Goal: Information Seeking & Learning: Learn about a topic

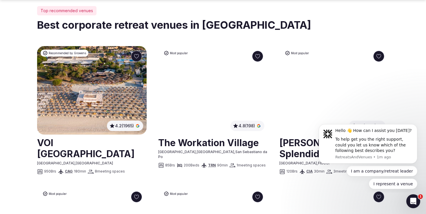
scroll to position [297, 0]
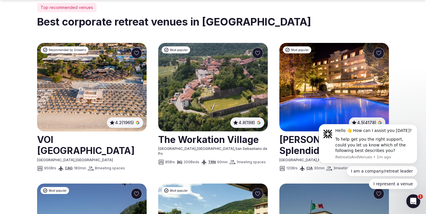
click at [414, 200] on icon "Open Intercom Messenger" at bounding box center [412, 200] width 10 height 10
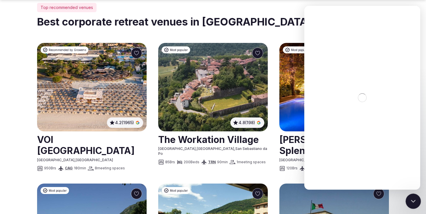
scroll to position [0, 0]
click at [416, 199] on div "Close Intercom Messenger" at bounding box center [412, 200] width 14 height 14
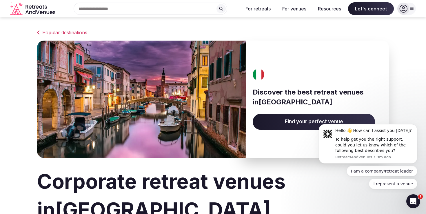
click at [61, 34] on link "Popular destinations" at bounding box center [213, 32] width 352 height 7
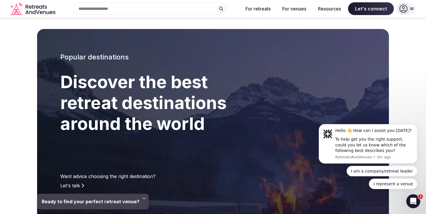
click at [193, 11] on input "text" at bounding box center [150, 9] width 153 height 12
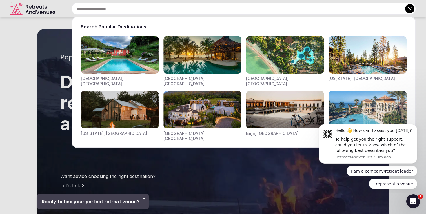
click at [17, 91] on div at bounding box center [213, 107] width 426 height 214
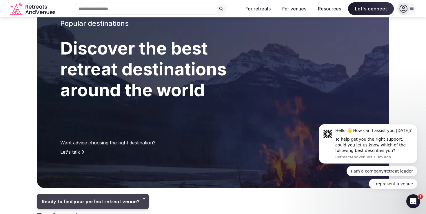
scroll to position [33, 0]
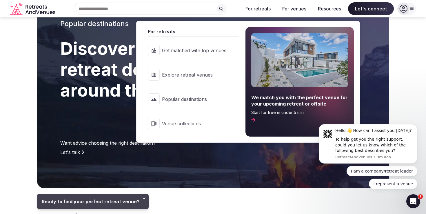
click at [202, 72] on span "Explore retreat venues" at bounding box center [194, 75] width 64 height 6
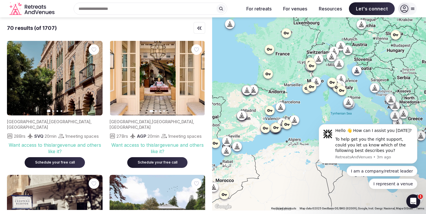
click at [402, 8] on icon at bounding box center [404, 9] width 8 height 8
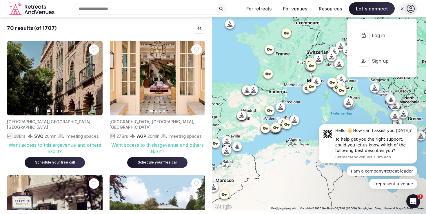
click at [375, 36] on span "Log in" at bounding box center [385, 35] width 28 height 6
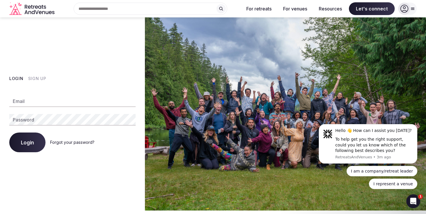
click at [50, 101] on input "Email" at bounding box center [72, 101] width 126 height 12
type input "**********"
click at [34, 76] on button "Sign Up" at bounding box center [37, 79] width 18 height 6
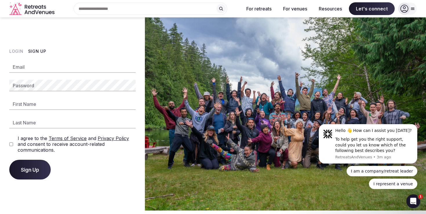
click at [35, 67] on input "Email" at bounding box center [72, 67] width 126 height 12
type input "**********"
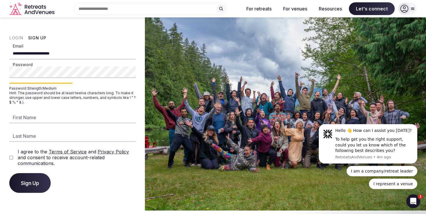
click at [38, 116] on input "First Name" at bounding box center [72, 117] width 126 height 12
type input "****"
click at [34, 185] on span "Sign Up" at bounding box center [30, 183] width 18 height 6
type input "*"
click at [23, 179] on button "Sign Up" at bounding box center [29, 183] width 41 height 20
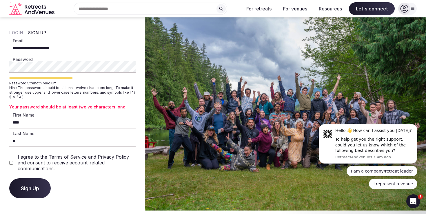
click at [4, 65] on div "**********" at bounding box center [72, 113] width 145 height 193
click at [37, 186] on span "Sign Up" at bounding box center [30, 188] width 18 height 6
click at [25, 193] on button "Sign Up" at bounding box center [29, 188] width 41 height 20
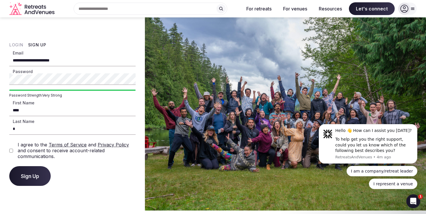
click at [32, 174] on span "Sign Up" at bounding box center [30, 176] width 18 height 6
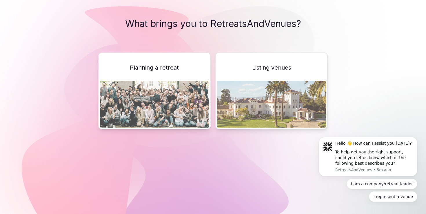
scroll to position [6, 0]
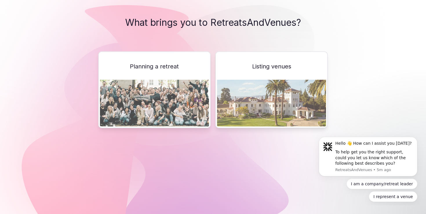
click at [181, 90] on img at bounding box center [154, 103] width 109 height 47
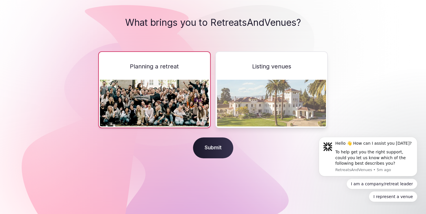
click at [212, 142] on span "Submit" at bounding box center [213, 147] width 40 height 21
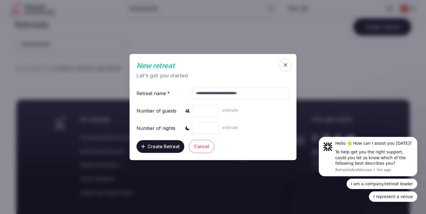
click at [226, 91] on input "text" at bounding box center [240, 93] width 97 height 12
click at [200, 148] on button "Cancel" at bounding box center [201, 146] width 25 height 13
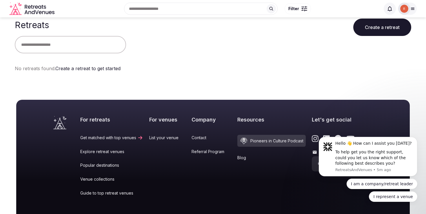
scroll to position [2, 0]
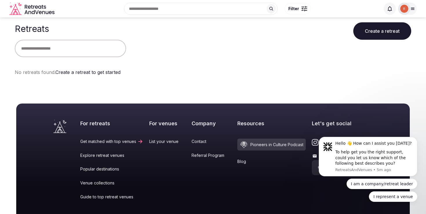
click at [65, 53] on input "text" at bounding box center [70, 48] width 111 height 17
click at [297, 8] on span "Filter" at bounding box center [293, 9] width 11 height 6
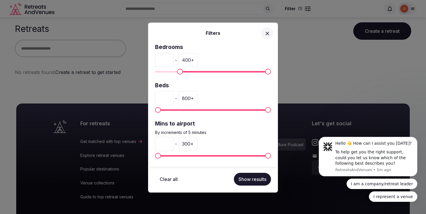
click at [177, 71] on span "Minimum" at bounding box center [180, 72] width 6 height 6
type input "***"
click at [184, 72] on span "Minimum" at bounding box center [185, 72] width 6 height 6
type input "**"
click at [176, 157] on span "Maximum" at bounding box center [178, 156] width 6 height 6
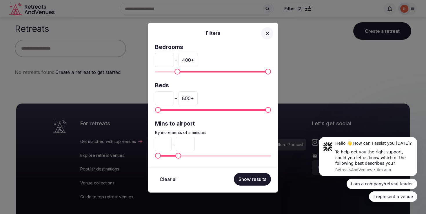
type input "**"
click at [175, 73] on span "Minimum" at bounding box center [177, 72] width 6 height 6
click at [250, 177] on button "Show results" at bounding box center [252, 179] width 37 height 13
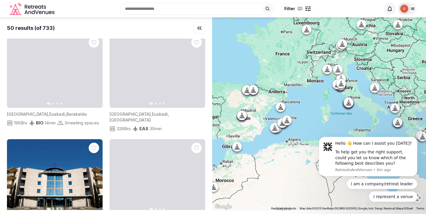
scroll to position [228, 0]
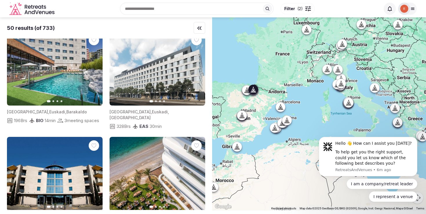
click at [197, 71] on icon "button" at bounding box center [197, 68] width 5 height 5
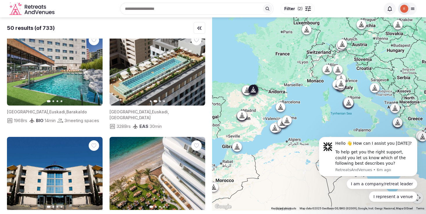
click at [197, 71] on icon "button" at bounding box center [197, 68] width 5 height 5
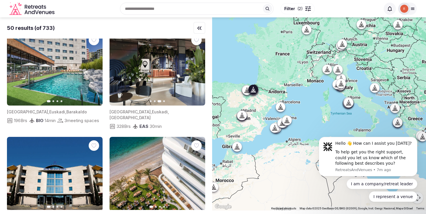
click at [152, 114] on span "Euskadi" at bounding box center [160, 111] width 16 height 5
click at [147, 76] on img at bounding box center [157, 68] width 96 height 74
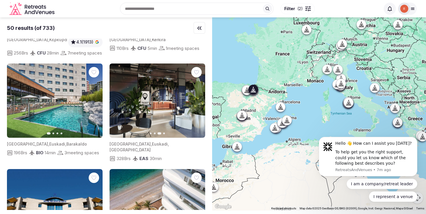
scroll to position [195, 0]
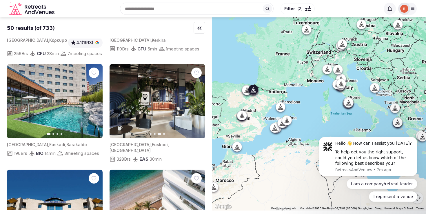
click at [117, 147] on span "[GEOGRAPHIC_DATA]" at bounding box center [129, 144] width 41 height 5
click at [116, 103] on icon "button" at bounding box center [117, 101] width 5 height 5
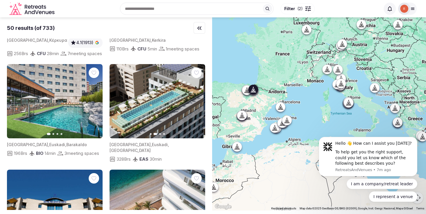
click at [116, 103] on icon "button" at bounding box center [117, 101] width 5 height 5
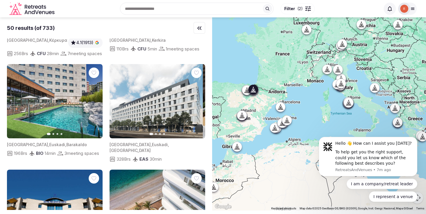
click at [149, 105] on img at bounding box center [155, 101] width 96 height 74
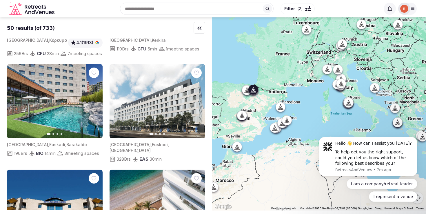
click at [149, 105] on img at bounding box center [157, 101] width 96 height 74
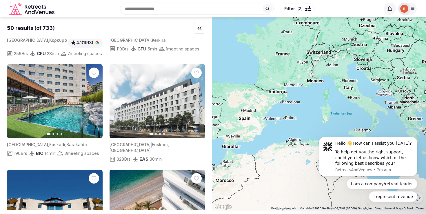
click at [157, 111] on img at bounding box center [157, 101] width 96 height 74
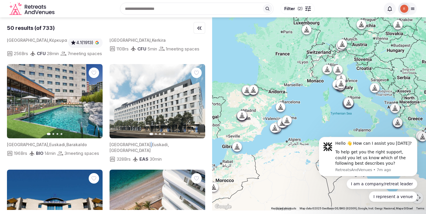
click at [253, 90] on icon at bounding box center [253, 91] width 1 height 2
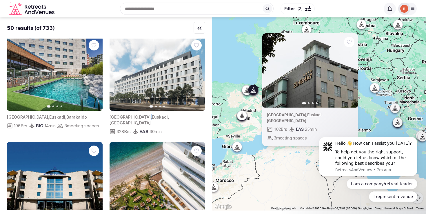
scroll to position [227, 0]
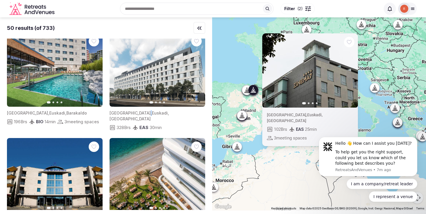
click at [234, 56] on div "Previous slide Next slide [GEOGRAPHIC_DATA] , [GEOGRAPHIC_DATA] , [GEOGRAPHIC_D…" at bounding box center [319, 113] width 214 height 193
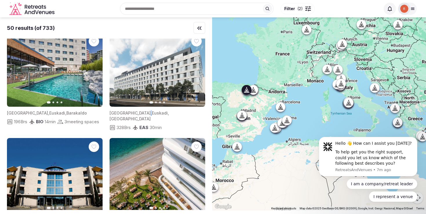
click at [91, 74] on button "Next slide" at bounding box center [94, 69] width 9 height 9
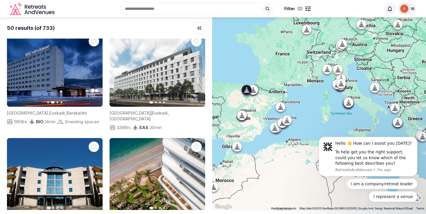
click at [91, 74] on button "Next slide" at bounding box center [94, 69] width 9 height 9
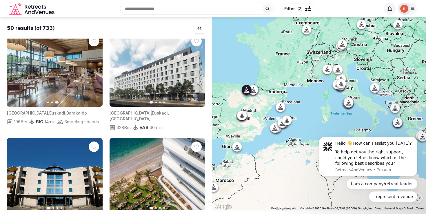
click at [91, 74] on button "Next slide" at bounding box center [94, 69] width 9 height 9
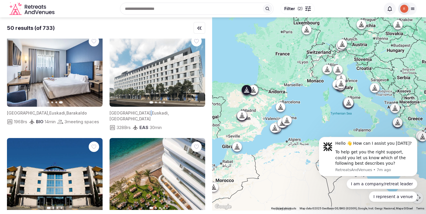
click at [16, 72] on icon "button" at bounding box center [15, 69] width 5 height 5
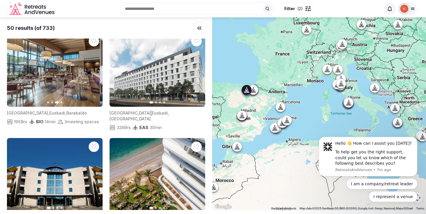
click at [16, 72] on icon "button" at bounding box center [15, 69] width 5 height 5
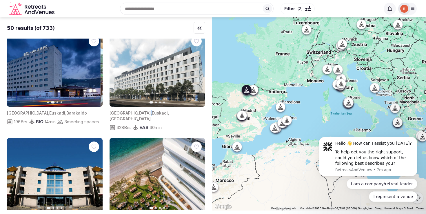
click at [16, 72] on icon "button" at bounding box center [15, 69] width 5 height 5
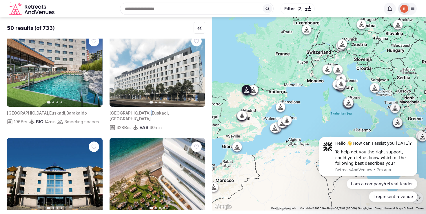
click at [94, 72] on icon "button" at bounding box center [94, 69] width 5 height 5
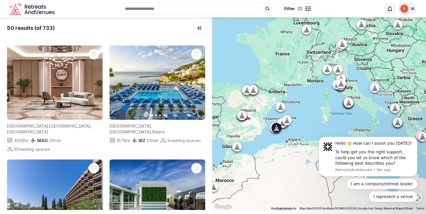
scroll to position [533, 0]
click at [196, 85] on icon "button" at bounding box center [197, 82] width 5 height 5
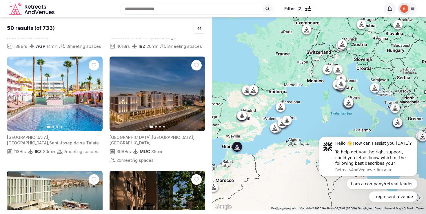
scroll to position [969, 0]
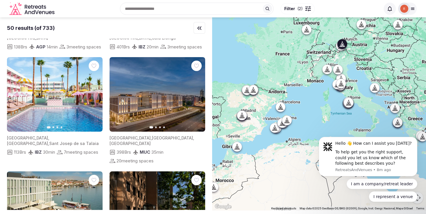
click at [197, 92] on icon "button" at bounding box center [197, 94] width 5 height 5
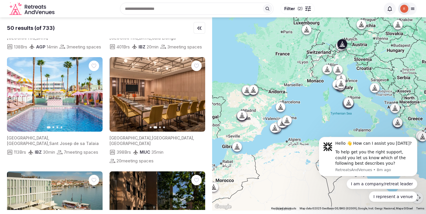
click at [197, 92] on icon "button" at bounding box center [197, 94] width 5 height 5
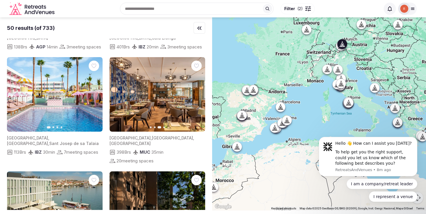
click at [197, 92] on icon "button" at bounding box center [197, 94] width 5 height 5
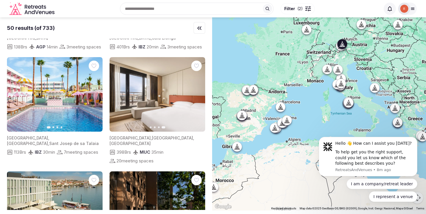
click at [115, 89] on button "Previous slide" at bounding box center [117, 93] width 9 height 9
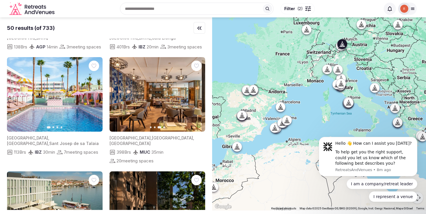
click at [115, 89] on button "Previous slide" at bounding box center [117, 93] width 9 height 9
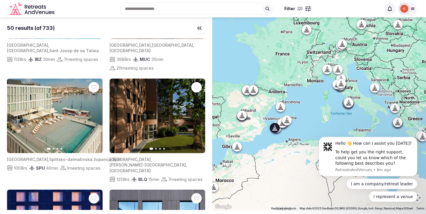
scroll to position [1067, 0]
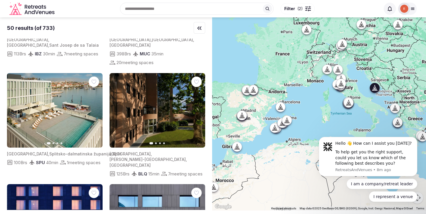
click at [96, 105] on button "Next slide" at bounding box center [94, 109] width 9 height 9
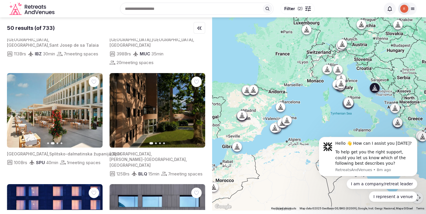
click at [95, 108] on icon "button" at bounding box center [95, 110] width 2 height 4
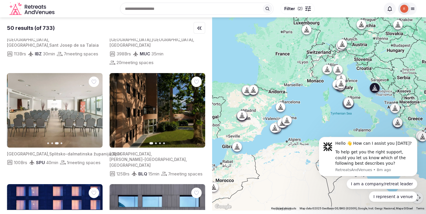
click at [95, 108] on icon "button" at bounding box center [95, 110] width 2 height 4
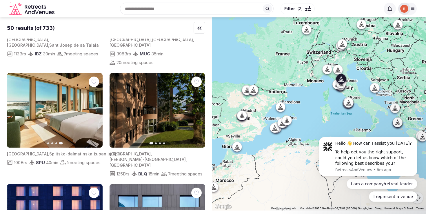
click at [198, 108] on icon "button" at bounding box center [197, 110] width 5 height 5
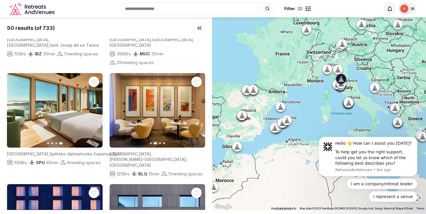
click at [198, 108] on icon "button" at bounding box center [197, 110] width 5 height 5
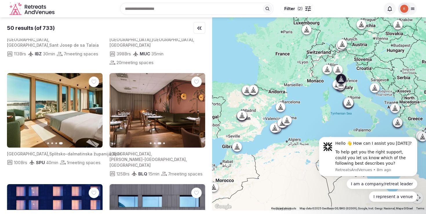
click at [198, 108] on icon "button" at bounding box center [197, 110] width 5 height 5
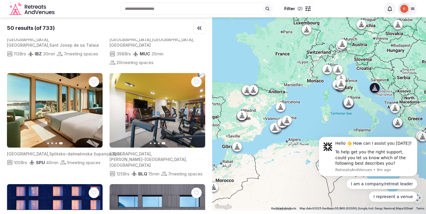
click at [14, 108] on icon "button" at bounding box center [15, 110] width 5 height 5
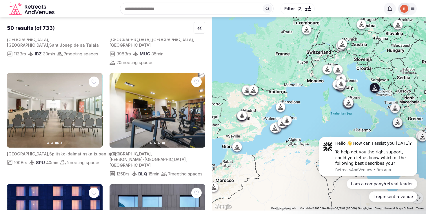
click at [14, 108] on icon "button" at bounding box center [15, 110] width 5 height 5
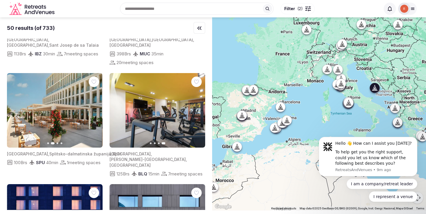
click at [14, 108] on icon "button" at bounding box center [15, 110] width 5 height 5
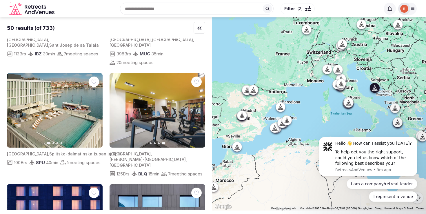
click at [0, 0] on icon "button" at bounding box center [0, 0] width 0 height 0
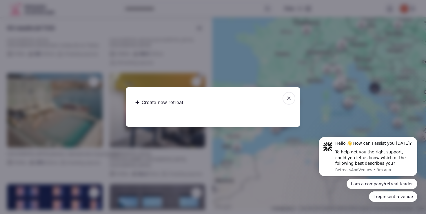
click at [288, 98] on icon "button" at bounding box center [288, 97] width 3 height 3
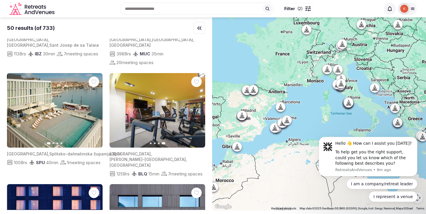
click at [55, 114] on img at bounding box center [55, 110] width 96 height 74
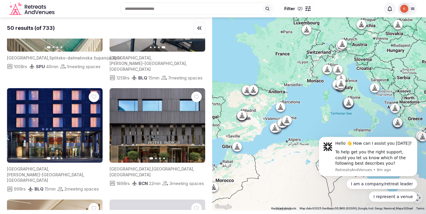
scroll to position [1164, 0]
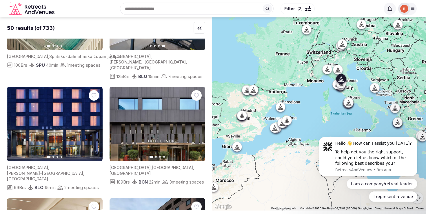
click at [96, 122] on icon "button" at bounding box center [94, 124] width 5 height 5
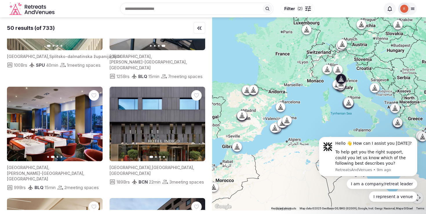
click at [13, 122] on icon "button" at bounding box center [15, 124] width 5 height 5
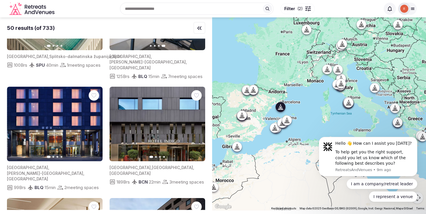
click at [195, 122] on icon "button" at bounding box center [197, 124] width 5 height 5
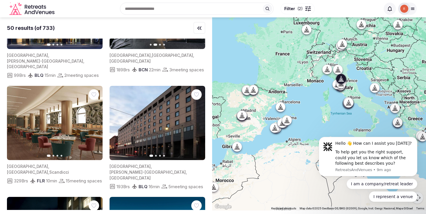
scroll to position [1278, 0]
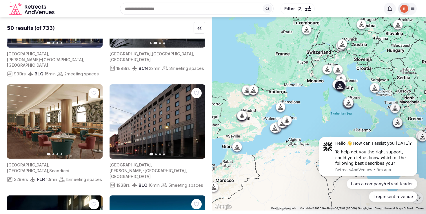
click at [94, 119] on icon "button" at bounding box center [95, 121] width 2 height 4
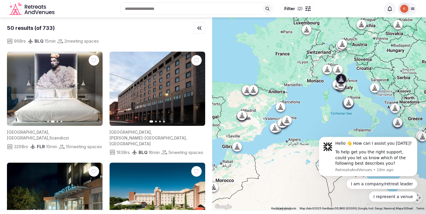
scroll to position [1313, 0]
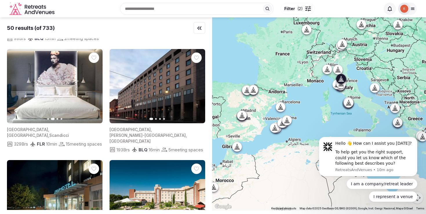
click at [196, 84] on icon "button" at bounding box center [197, 86] width 5 height 5
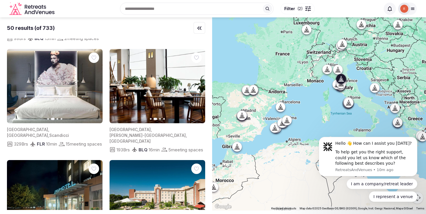
click at [196, 84] on icon "button" at bounding box center [197, 86] width 5 height 5
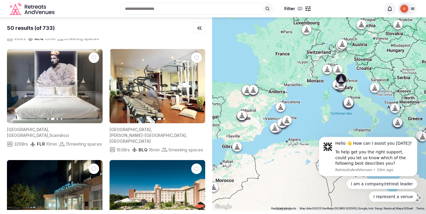
click at [196, 84] on icon "button" at bounding box center [197, 86] width 5 height 5
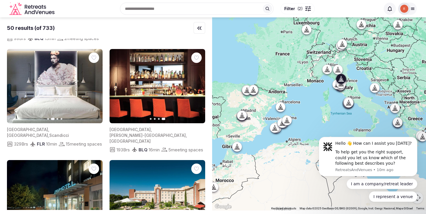
click at [119, 84] on icon "button" at bounding box center [117, 86] width 5 height 5
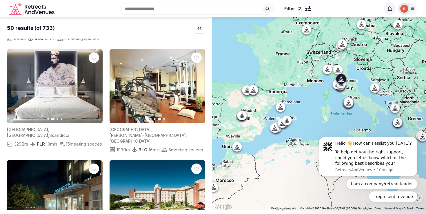
click at [119, 84] on icon "button" at bounding box center [117, 86] width 5 height 5
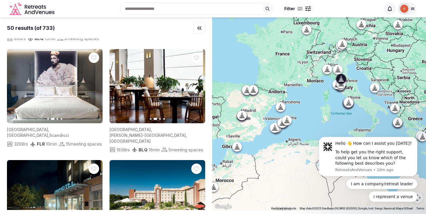
click at [119, 84] on icon "button" at bounding box center [117, 86] width 5 height 5
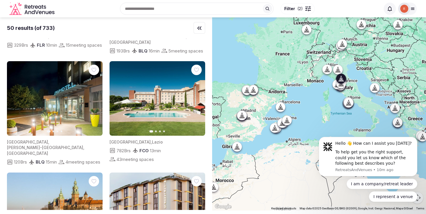
scroll to position [1412, 0]
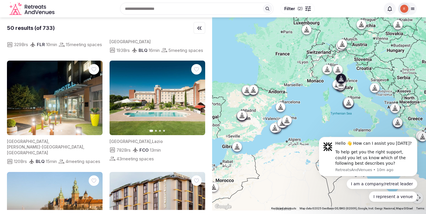
click at [95, 95] on icon "button" at bounding box center [94, 97] width 5 height 5
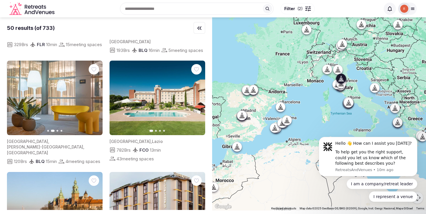
click at [93, 95] on icon "button" at bounding box center [94, 97] width 5 height 5
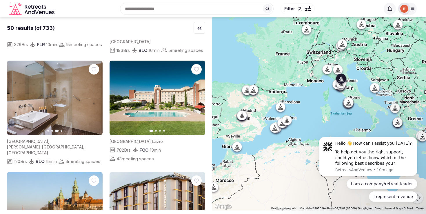
click at [93, 95] on icon "button" at bounding box center [94, 97] width 5 height 5
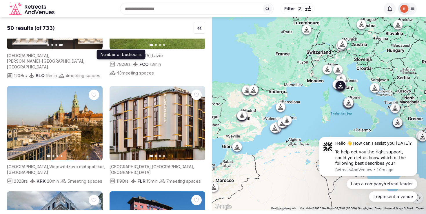
scroll to position [1508, 0]
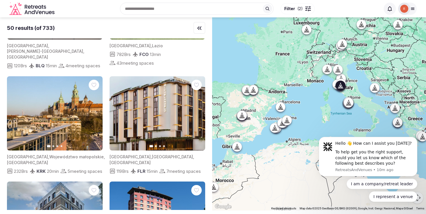
click at [196, 111] on icon "button" at bounding box center [197, 113] width 5 height 5
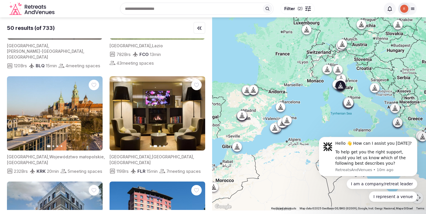
click at [196, 111] on icon "button" at bounding box center [197, 113] width 5 height 5
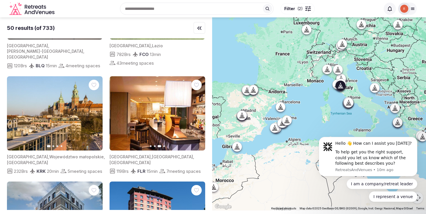
click at [196, 111] on icon "button" at bounding box center [197, 113] width 5 height 5
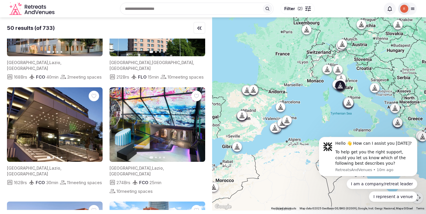
scroll to position [1707, 0]
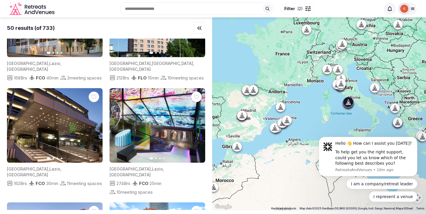
click at [95, 123] on icon "button" at bounding box center [94, 125] width 5 height 5
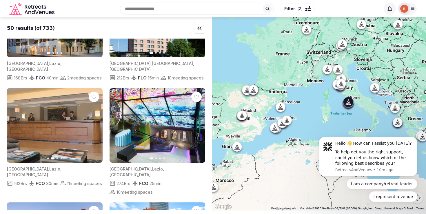
click at [95, 123] on icon "button" at bounding box center [94, 125] width 5 height 5
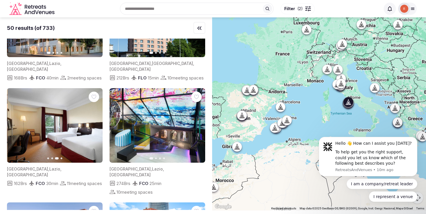
click at [95, 123] on icon "button" at bounding box center [94, 125] width 5 height 5
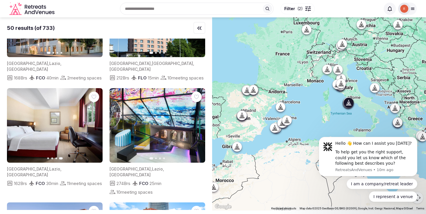
click at [197, 123] on icon "button" at bounding box center [197, 125] width 5 height 5
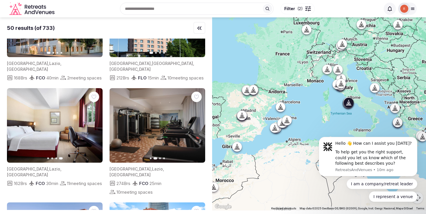
click at [195, 123] on icon "button" at bounding box center [197, 125] width 5 height 5
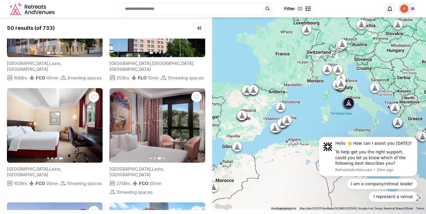
click at [195, 123] on icon "button" at bounding box center [197, 125] width 5 height 5
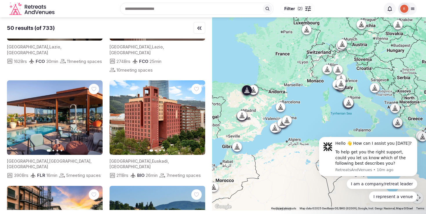
scroll to position [1829, 0]
click at [196, 115] on icon "button" at bounding box center [197, 117] width 5 height 5
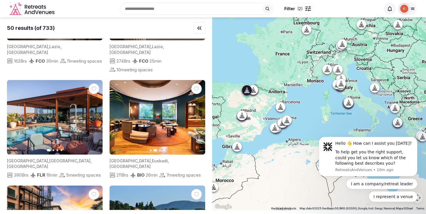
click at [196, 115] on icon "button" at bounding box center [197, 117] width 5 height 5
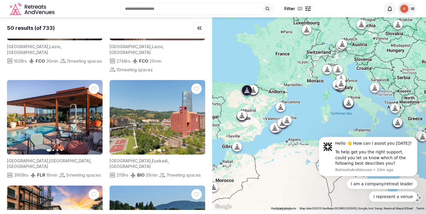
click at [196, 115] on icon "button" at bounding box center [197, 117] width 5 height 5
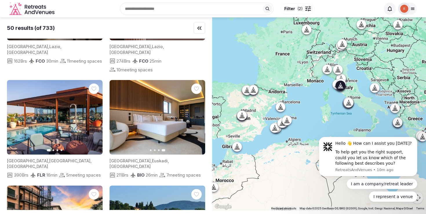
click at [95, 115] on icon "button" at bounding box center [94, 117] width 5 height 5
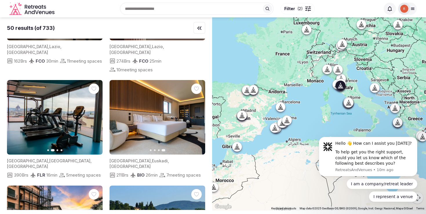
click at [95, 115] on icon "button" at bounding box center [94, 117] width 5 height 5
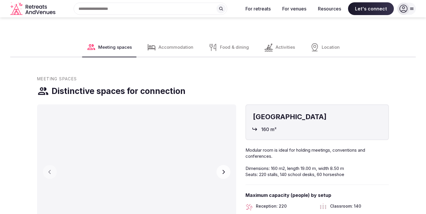
scroll to position [618, 0]
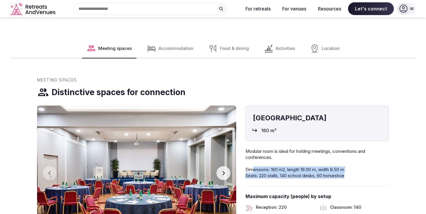
drag, startPoint x: 252, startPoint y: 152, endPoint x: 348, endPoint y: 162, distance: 96.1
click at [348, 162] on div "Linden Room 160 m² Modular room is ideal for holding meetings, conventions and …" at bounding box center [316, 213] width 143 height 217
click at [355, 159] on p "Modular room is ideal for holding meetings, conventions and conferences. Dimens…" at bounding box center [316, 163] width 143 height 30
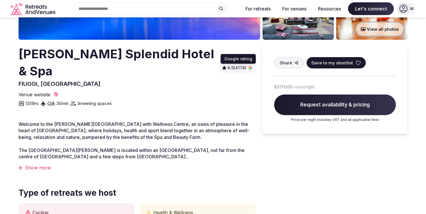
scroll to position [0, 0]
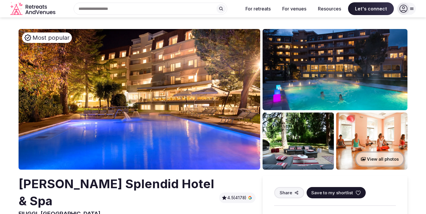
click at [237, 109] on img at bounding box center [139, 99] width 241 height 140
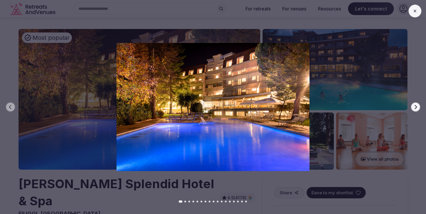
click at [416, 105] on icon "button" at bounding box center [415, 107] width 5 height 5
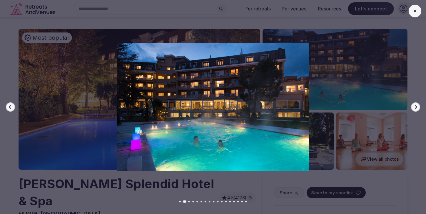
click at [416, 105] on icon "button" at bounding box center [415, 107] width 5 height 5
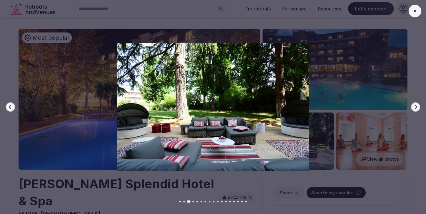
click at [378, 158] on div at bounding box center [210, 107] width 430 height 128
click at [354, 136] on img at bounding box center [213, 107] width 298 height 128
click at [376, 164] on div at bounding box center [210, 107] width 430 height 128
click at [416, 10] on icon at bounding box center [414, 11] width 5 height 5
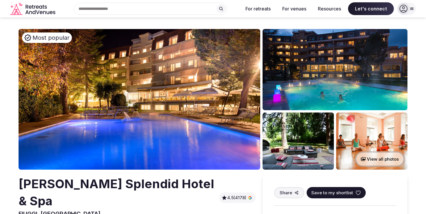
click at [373, 160] on button "View all photos" at bounding box center [380, 158] width 50 height 15
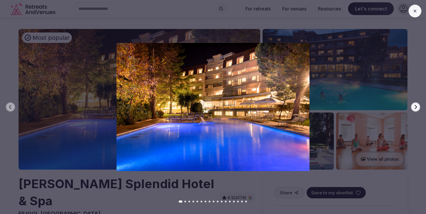
click at [413, 11] on icon at bounding box center [414, 11] width 5 height 5
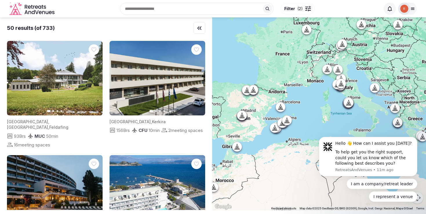
scroll to position [1829, 0]
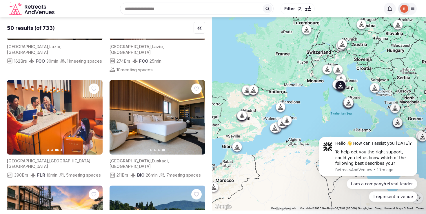
click at [96, 115] on icon "button" at bounding box center [94, 117] width 5 height 5
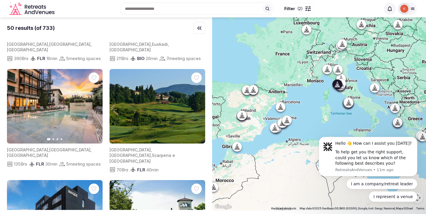
scroll to position [1944, 0]
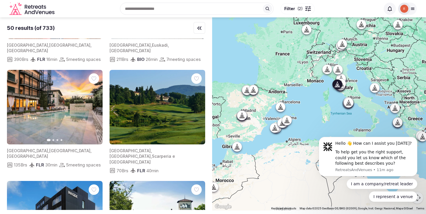
click at [94, 105] on icon "button" at bounding box center [94, 107] width 5 height 5
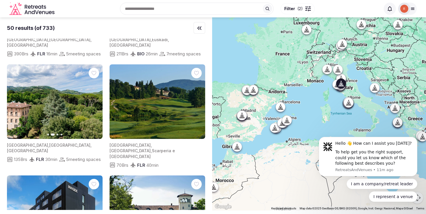
scroll to position [1952, 0]
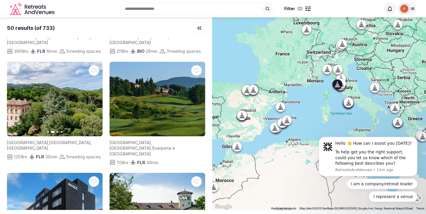
click at [95, 97] on icon "button" at bounding box center [95, 99] width 2 height 4
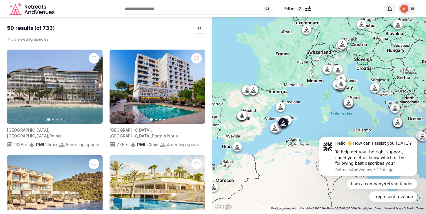
scroll to position [2480, 0]
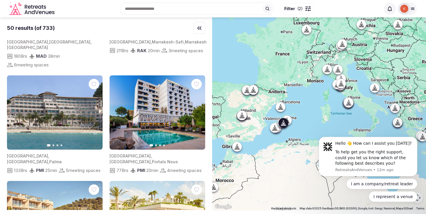
click at [95, 110] on icon "button" at bounding box center [95, 112] width 2 height 4
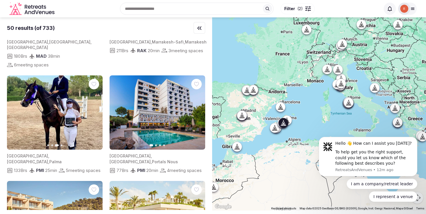
click at [90, 108] on button "Next slide" at bounding box center [94, 112] width 9 height 9
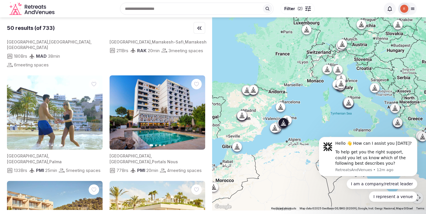
click at [12, 108] on button "Previous slide" at bounding box center [14, 112] width 9 height 9
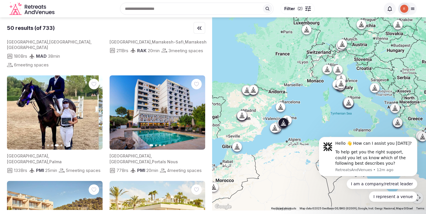
click at [12, 108] on button "Previous slide" at bounding box center [14, 112] width 9 height 9
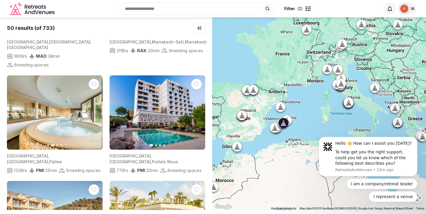
click at [12, 108] on button "Previous slide" at bounding box center [14, 112] width 9 height 9
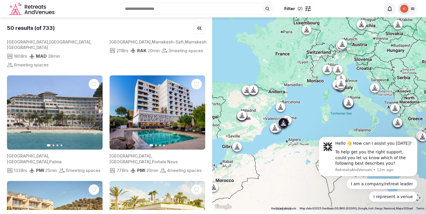
click at [83, 149] on div "Spain , Illes Balears , Palma 133 Brs PMI 25 min 5 meeting spaces" at bounding box center [55, 161] width 96 height 24
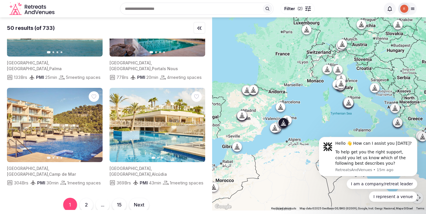
scroll to position [2572, 0]
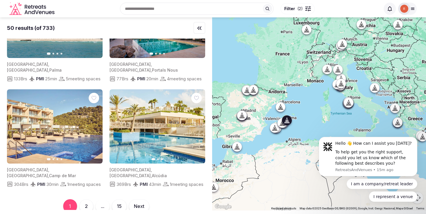
click at [197, 124] on icon "button" at bounding box center [197, 126] width 5 height 5
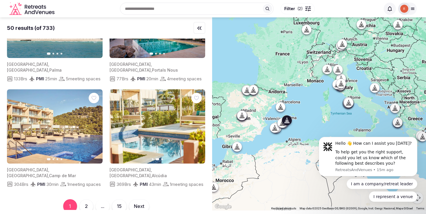
click at [197, 124] on icon "button" at bounding box center [197, 126] width 5 height 5
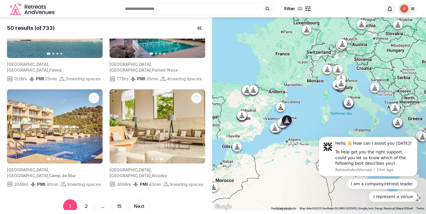
click at [117, 124] on icon "button" at bounding box center [117, 126] width 2 height 4
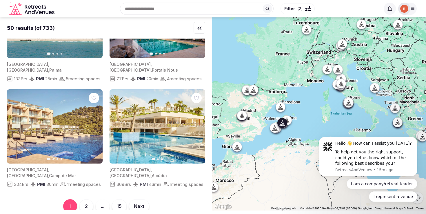
click at [94, 124] on icon "button" at bounding box center [94, 126] width 5 height 5
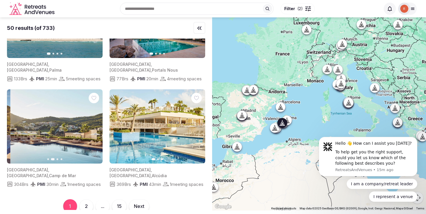
click at [94, 124] on icon "button" at bounding box center [94, 126] width 5 height 5
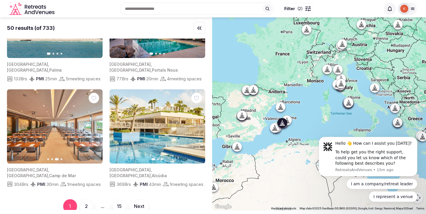
click at [15, 124] on icon "button" at bounding box center [15, 126] width 5 height 5
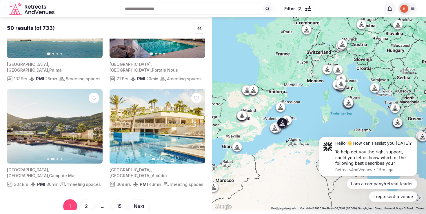
click at [98, 122] on button "Next slide" at bounding box center [94, 126] width 9 height 9
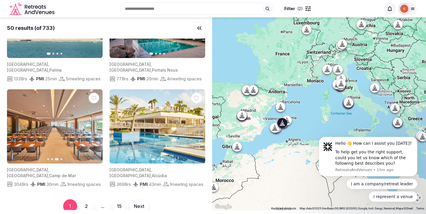
click at [98, 122] on button "Next slide" at bounding box center [94, 126] width 9 height 9
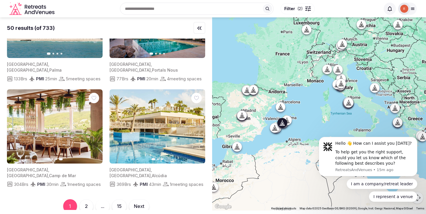
click at [17, 124] on icon "button" at bounding box center [15, 126] width 5 height 5
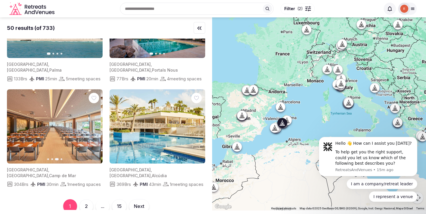
click at [17, 124] on icon "button" at bounding box center [15, 126] width 5 height 5
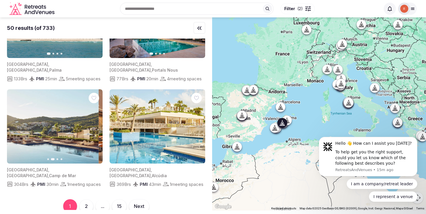
click at [17, 124] on icon "button" at bounding box center [15, 126] width 5 height 5
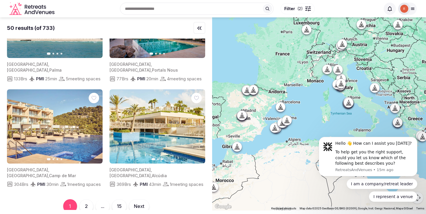
click at [83, 199] on button "2" at bounding box center [86, 206] width 14 height 14
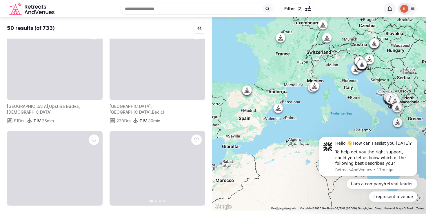
scroll to position [2449, 0]
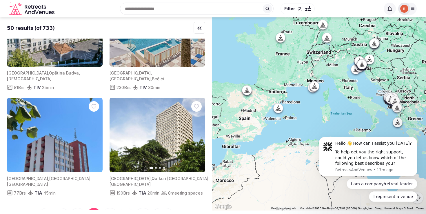
click at [111, 208] on button "3" at bounding box center [110, 215] width 14 height 14
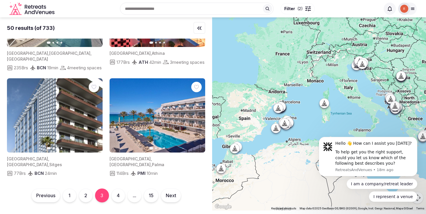
scroll to position [2545, 0]
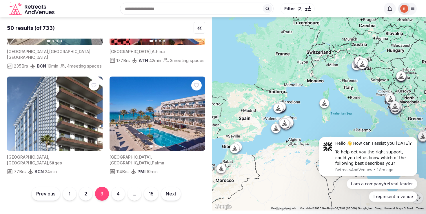
click at [119, 193] on button "4" at bounding box center [118, 193] width 14 height 14
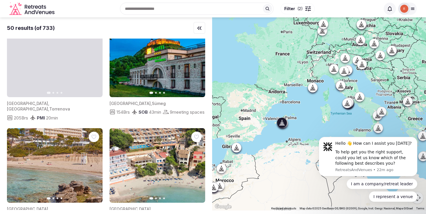
scroll to position [10, 0]
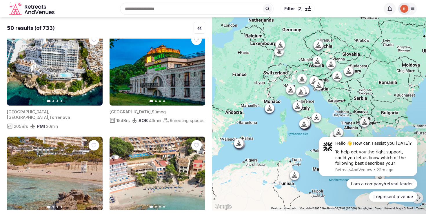
drag, startPoint x: 322, startPoint y: 110, endPoint x: 242, endPoint y: 145, distance: 87.6
click at [242, 145] on div at bounding box center [319, 113] width 214 height 193
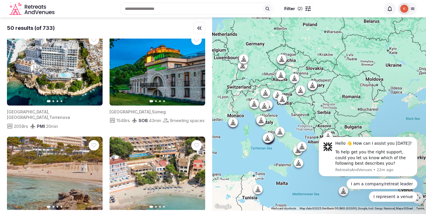
scroll to position [0, 0]
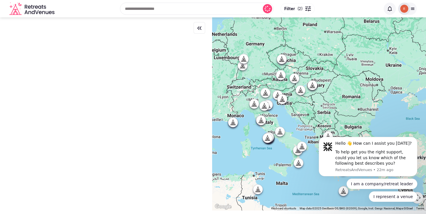
click at [261, 120] on icon at bounding box center [261, 120] width 6 height 6
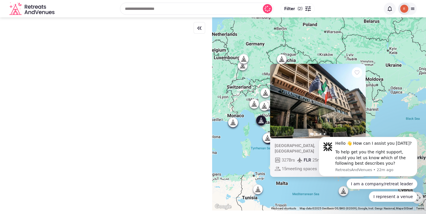
click at [361, 101] on button "Next slide" at bounding box center [357, 100] width 9 height 9
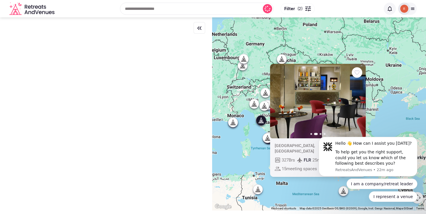
click at [246, 140] on div "Previous slide Next slide Italy , Florence 4.1 (4556) 327 Brs FLR 25 min 15 mee…" at bounding box center [319, 113] width 214 height 193
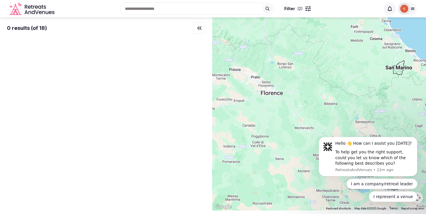
drag, startPoint x: 241, startPoint y: 102, endPoint x: 272, endPoint y: 119, distance: 35.1
click at [272, 119] on div at bounding box center [319, 113] width 214 height 193
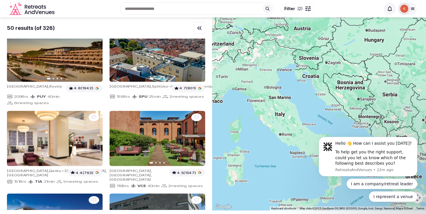
drag, startPoint x: 256, startPoint y: 101, endPoint x: 272, endPoint y: 120, distance: 24.8
click at [272, 120] on div at bounding box center [319, 113] width 214 height 193
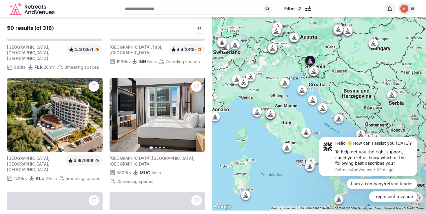
scroll to position [75, 0]
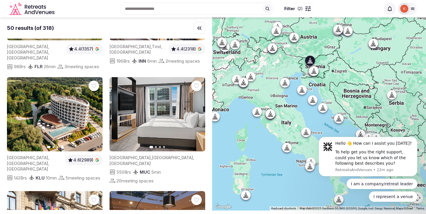
click at [94, 116] on icon "button" at bounding box center [94, 114] width 5 height 5
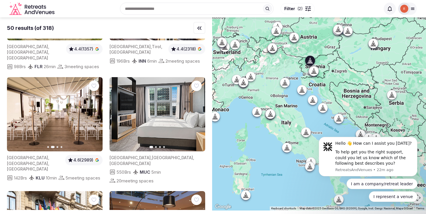
click at [94, 116] on icon "button" at bounding box center [94, 114] width 5 height 5
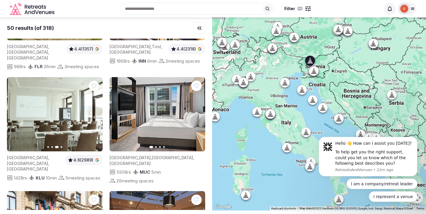
click at [94, 116] on icon "button" at bounding box center [94, 114] width 5 height 5
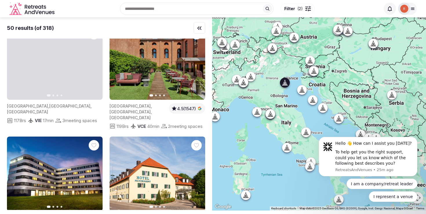
scroll to position [570, 0]
